Goal: Task Accomplishment & Management: Use online tool/utility

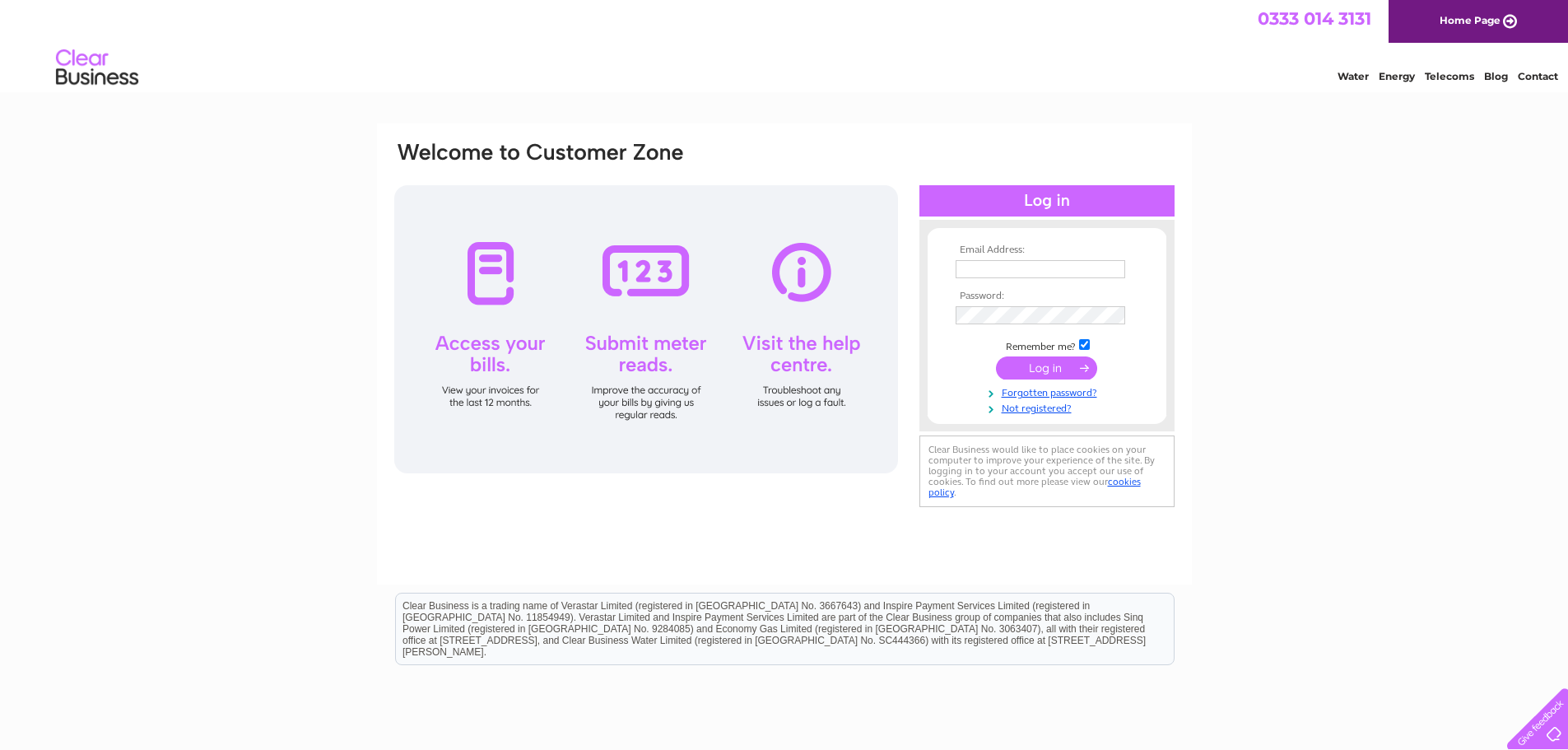
type input "[EMAIL_ADDRESS][DOMAIN_NAME]"
click at [1058, 357] on input "submit" at bounding box center [1046, 368] width 101 height 23
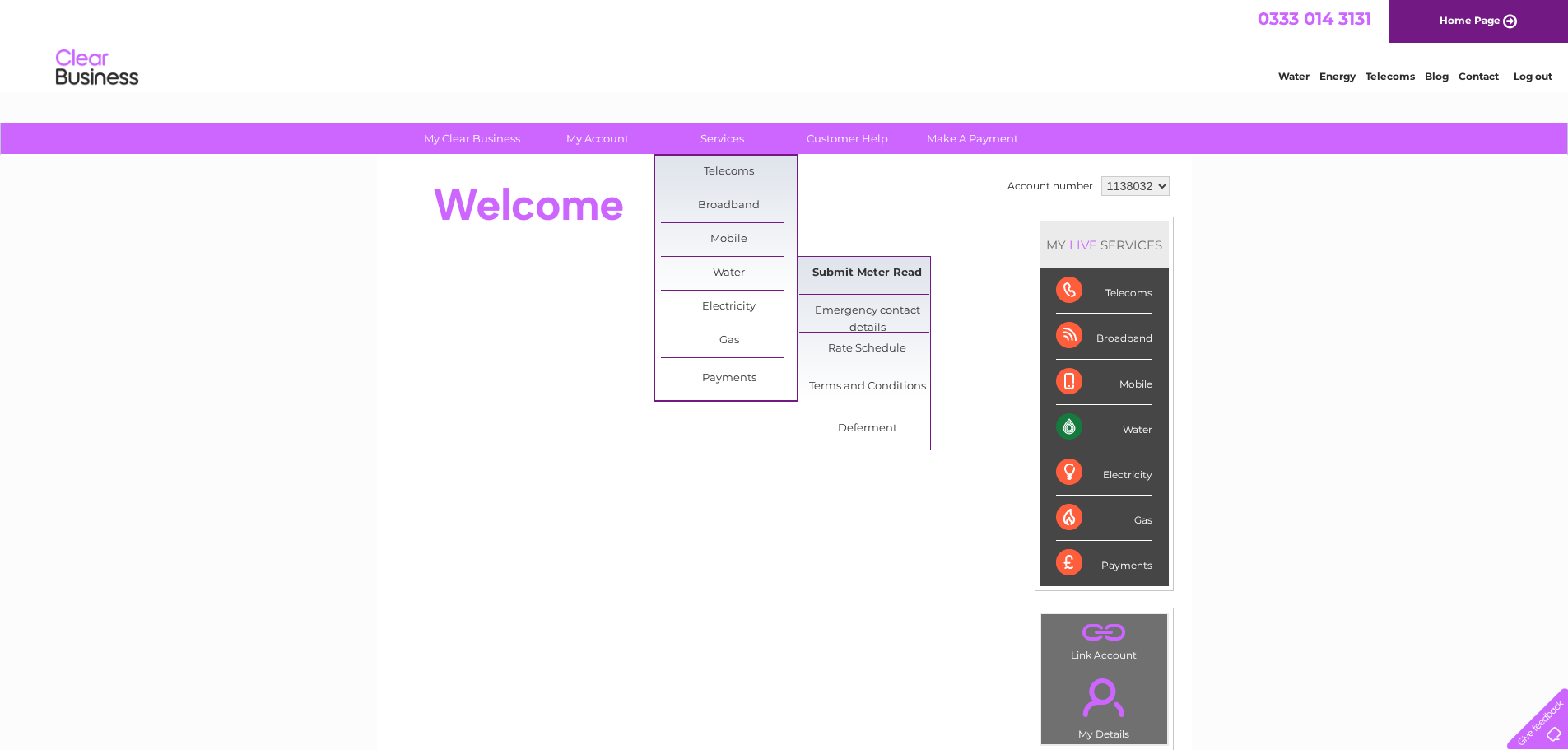
click at [848, 269] on link "Submit Meter Read" at bounding box center [867, 274] width 136 height 33
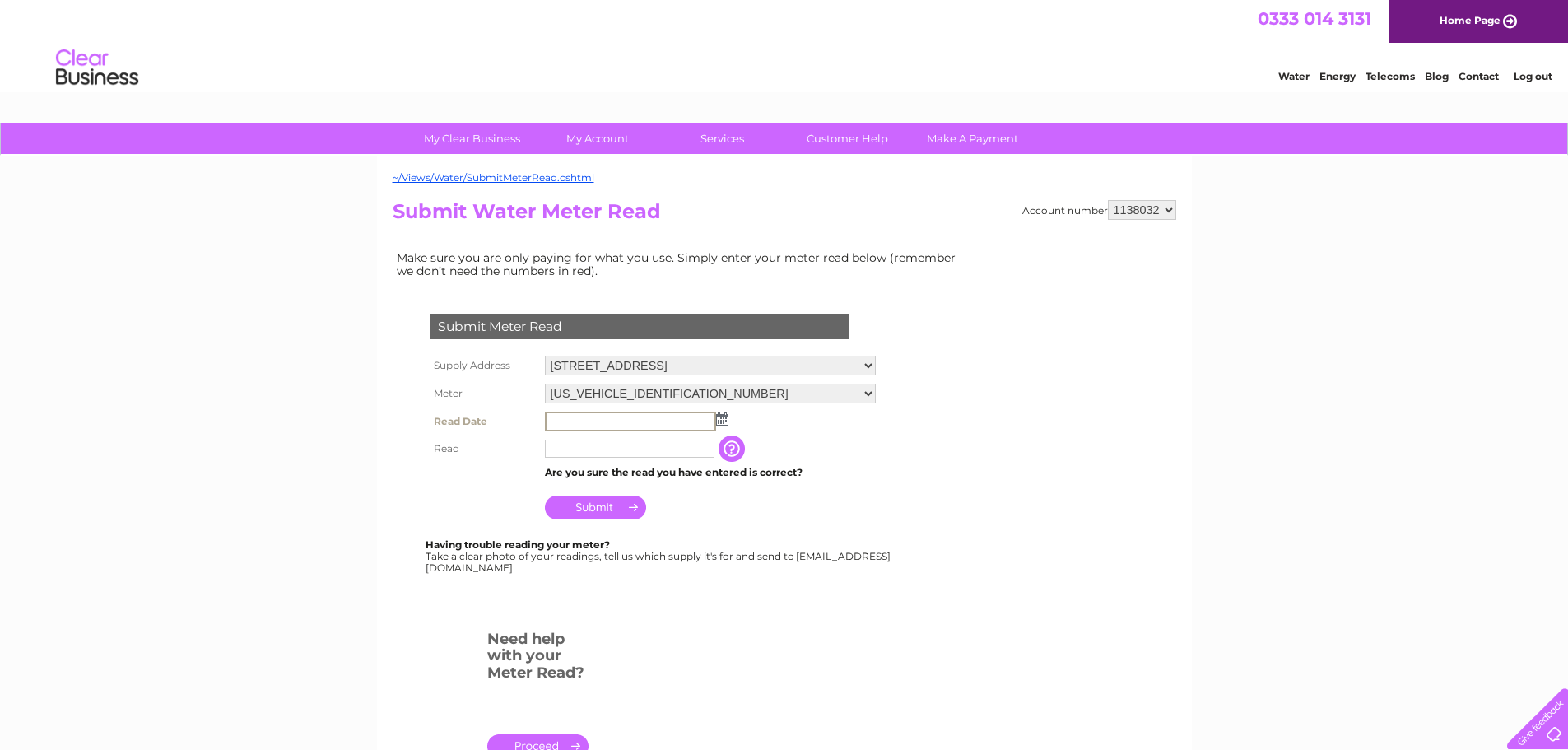
click at [639, 419] on input "text" at bounding box center [630, 421] width 171 height 20
click at [719, 421] on img at bounding box center [720, 418] width 12 height 13
click at [609, 506] on link "9" at bounding box center [612, 508] width 23 height 16
type input "2025/09/09"
click at [607, 452] on input "text" at bounding box center [630, 447] width 171 height 20
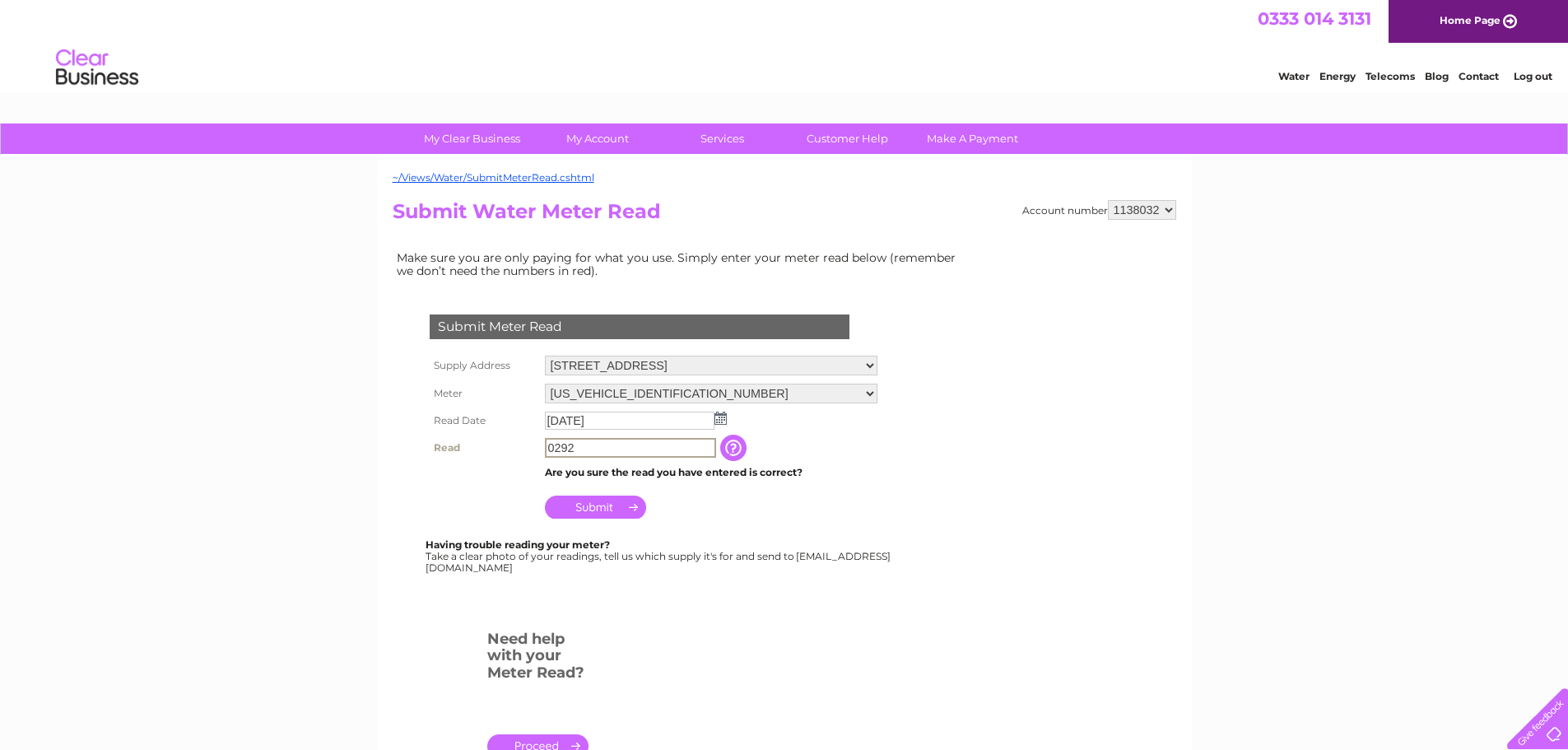
type input "0292"
click at [580, 502] on input "Submit" at bounding box center [596, 505] width 101 height 23
